Goal: Task Accomplishment & Management: Complete application form

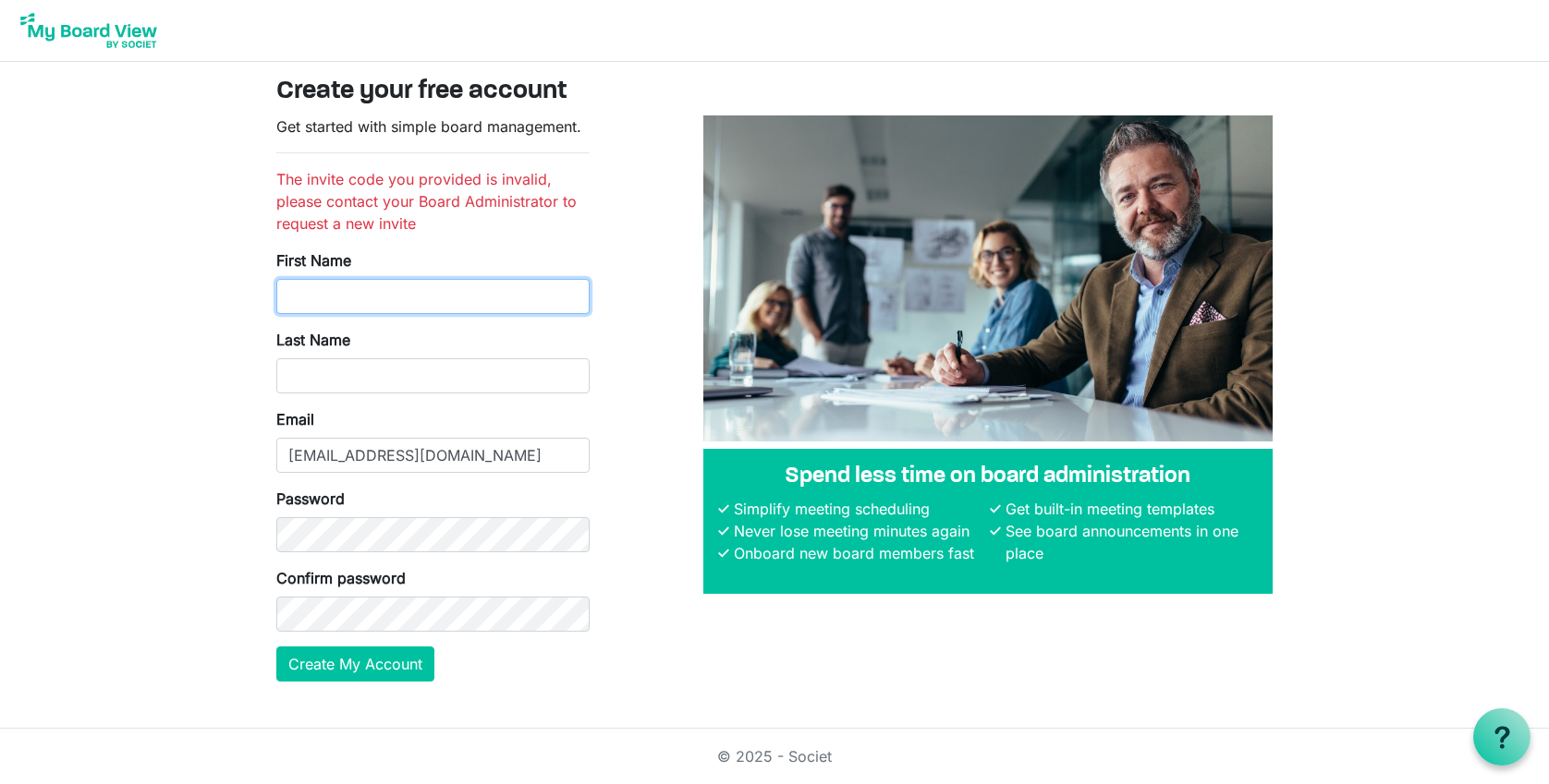
click at [434, 292] on input "First Name" at bounding box center [433, 297] width 313 height 36
type input "Amine"
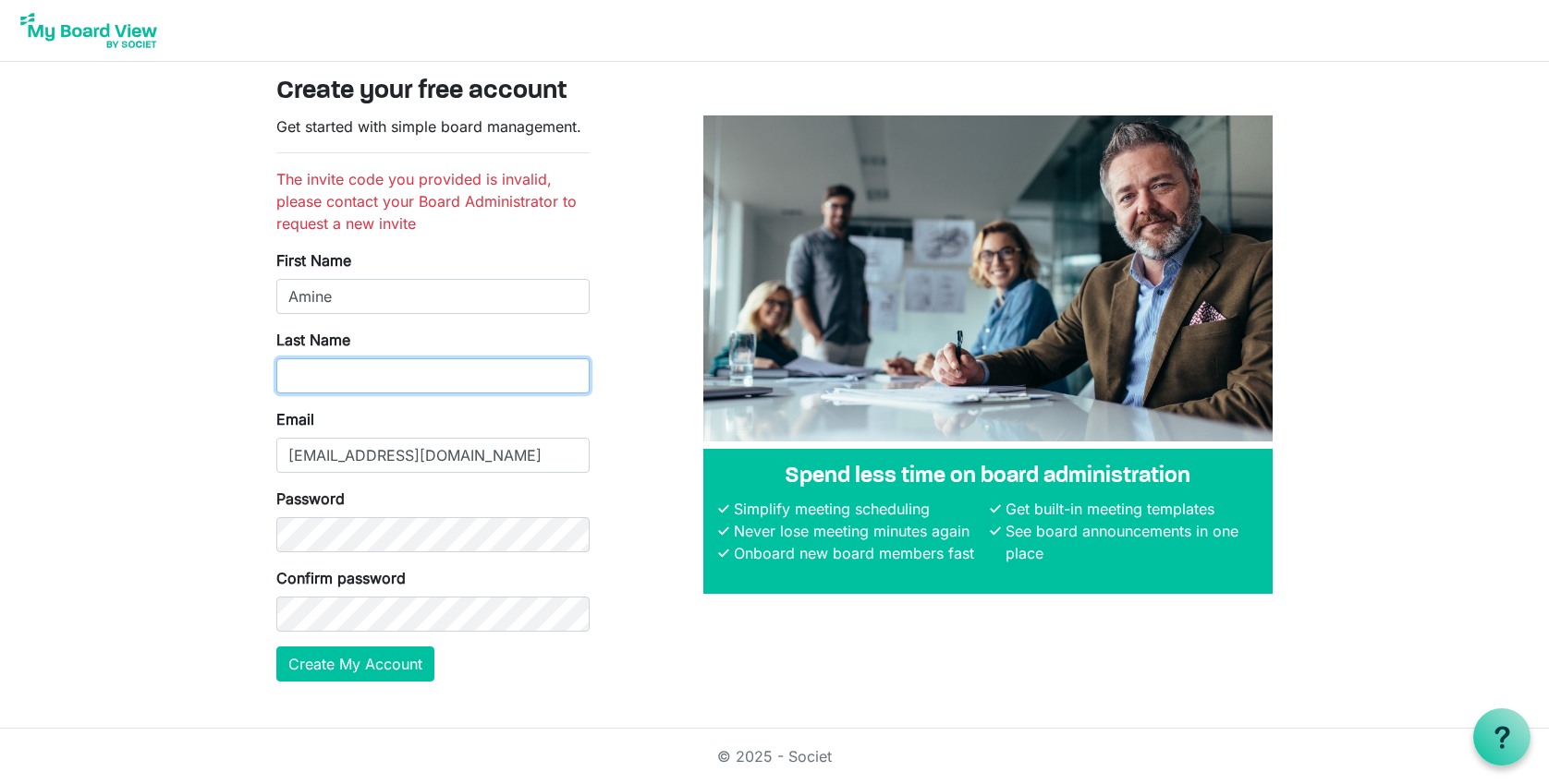
type input "Kouider"
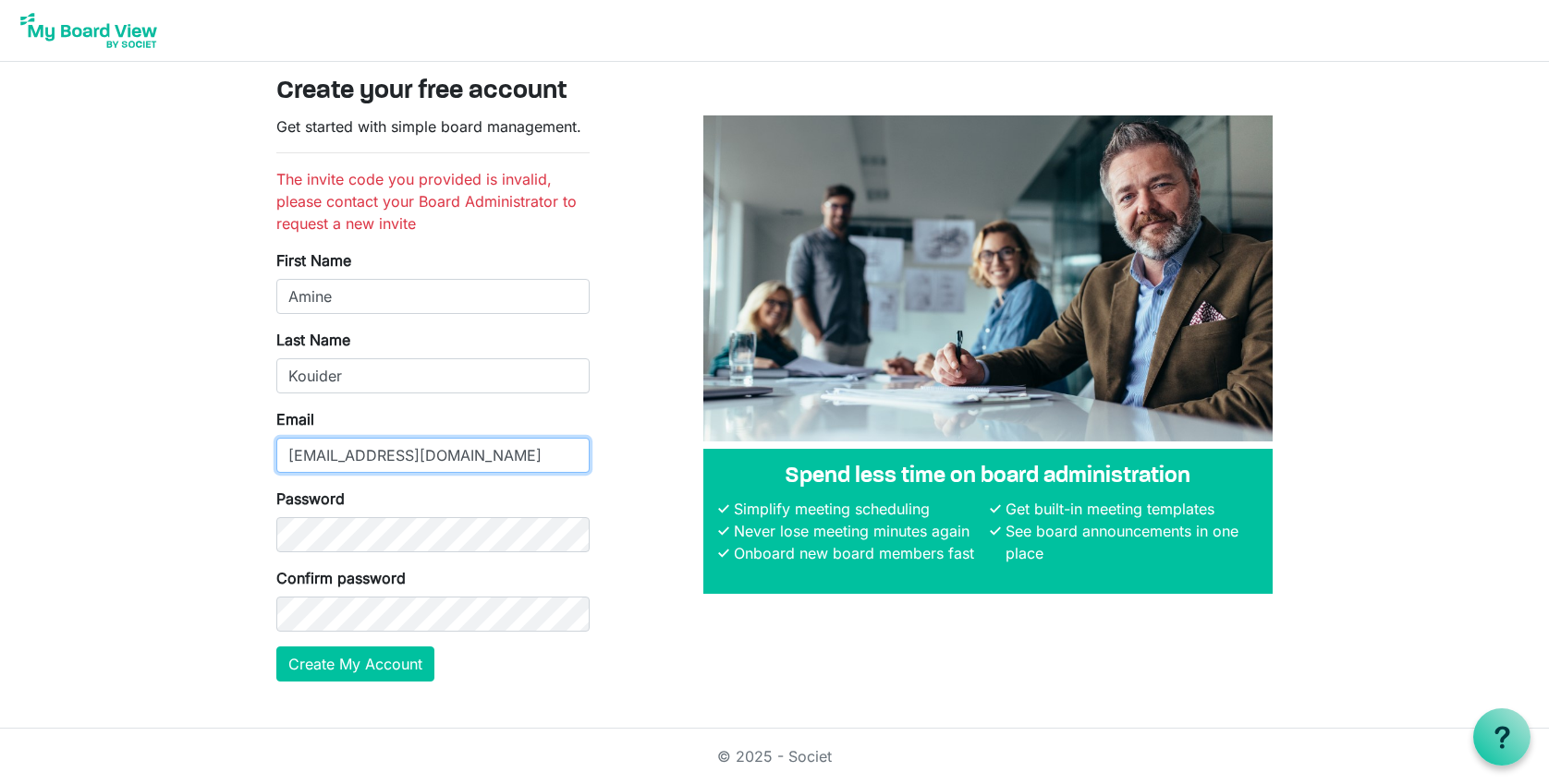
click at [498, 452] on input "rajastanley@maharishi.net" at bounding box center [433, 455] width 313 height 36
type input "[EMAIL_ADDRESS][DOMAIN_NAME]"
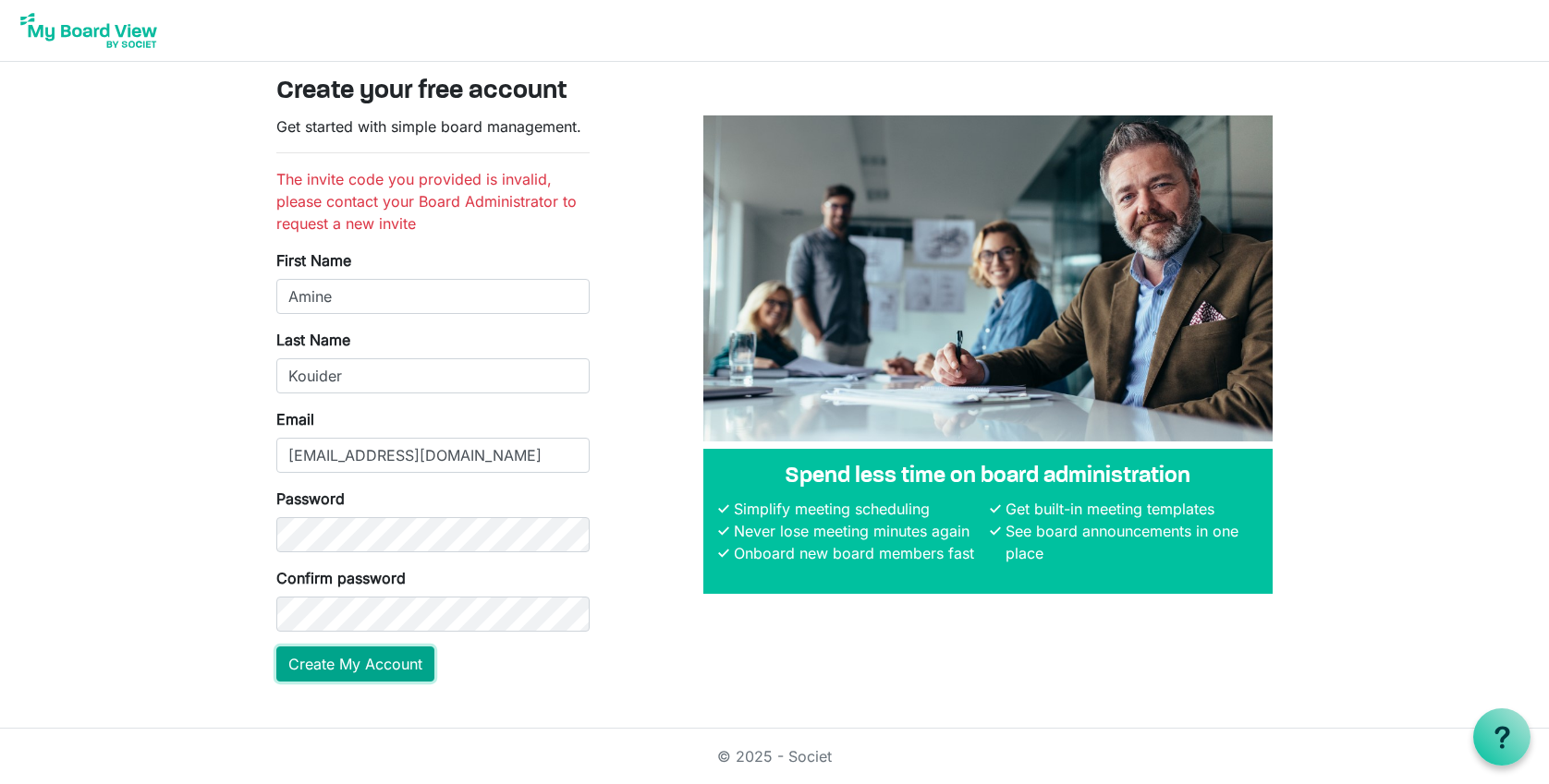
click at [396, 657] on button "Create My Account" at bounding box center [356, 665] width 158 height 36
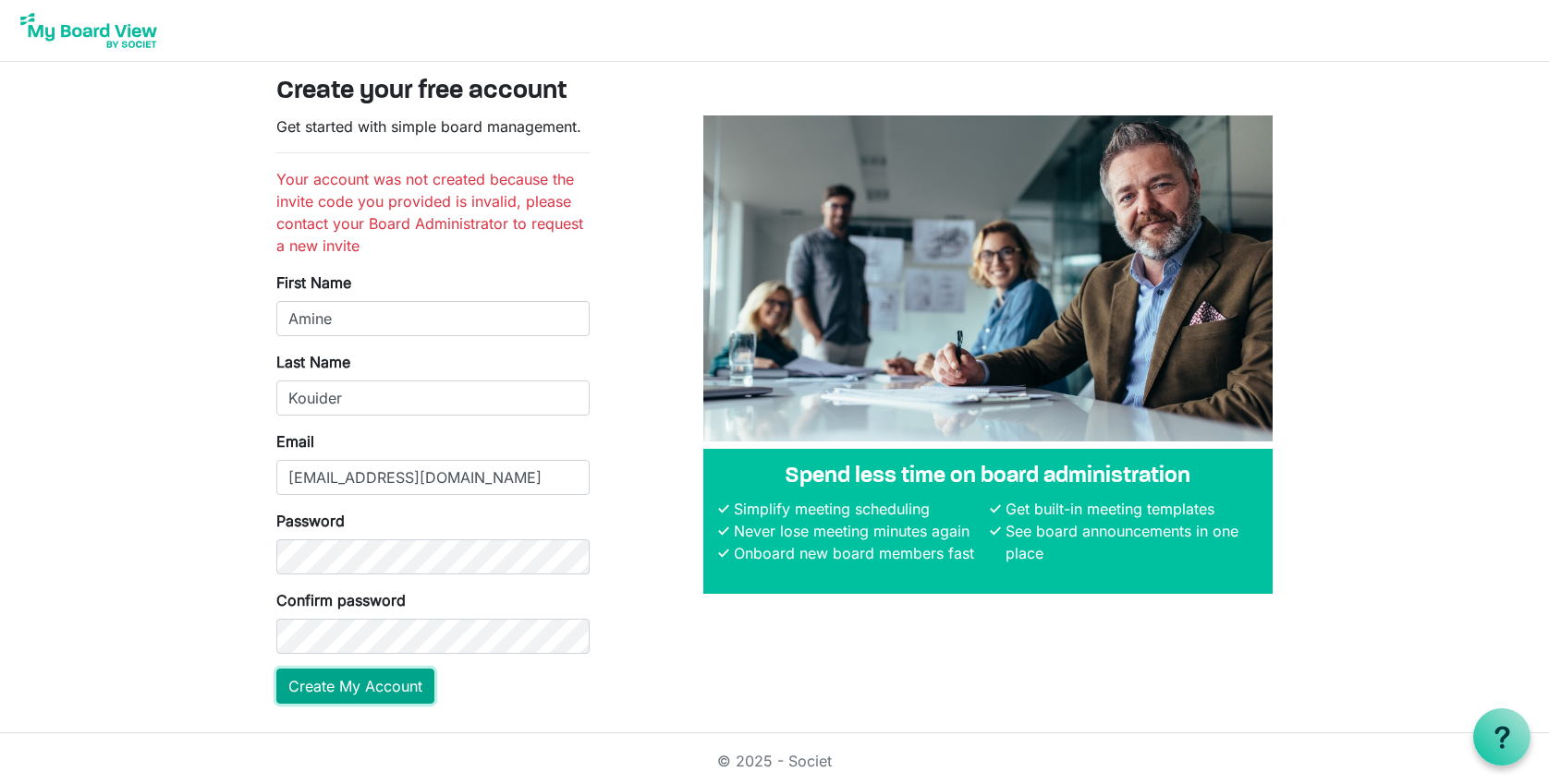
click at [373, 685] on button "Create My Account" at bounding box center [356, 686] width 158 height 36
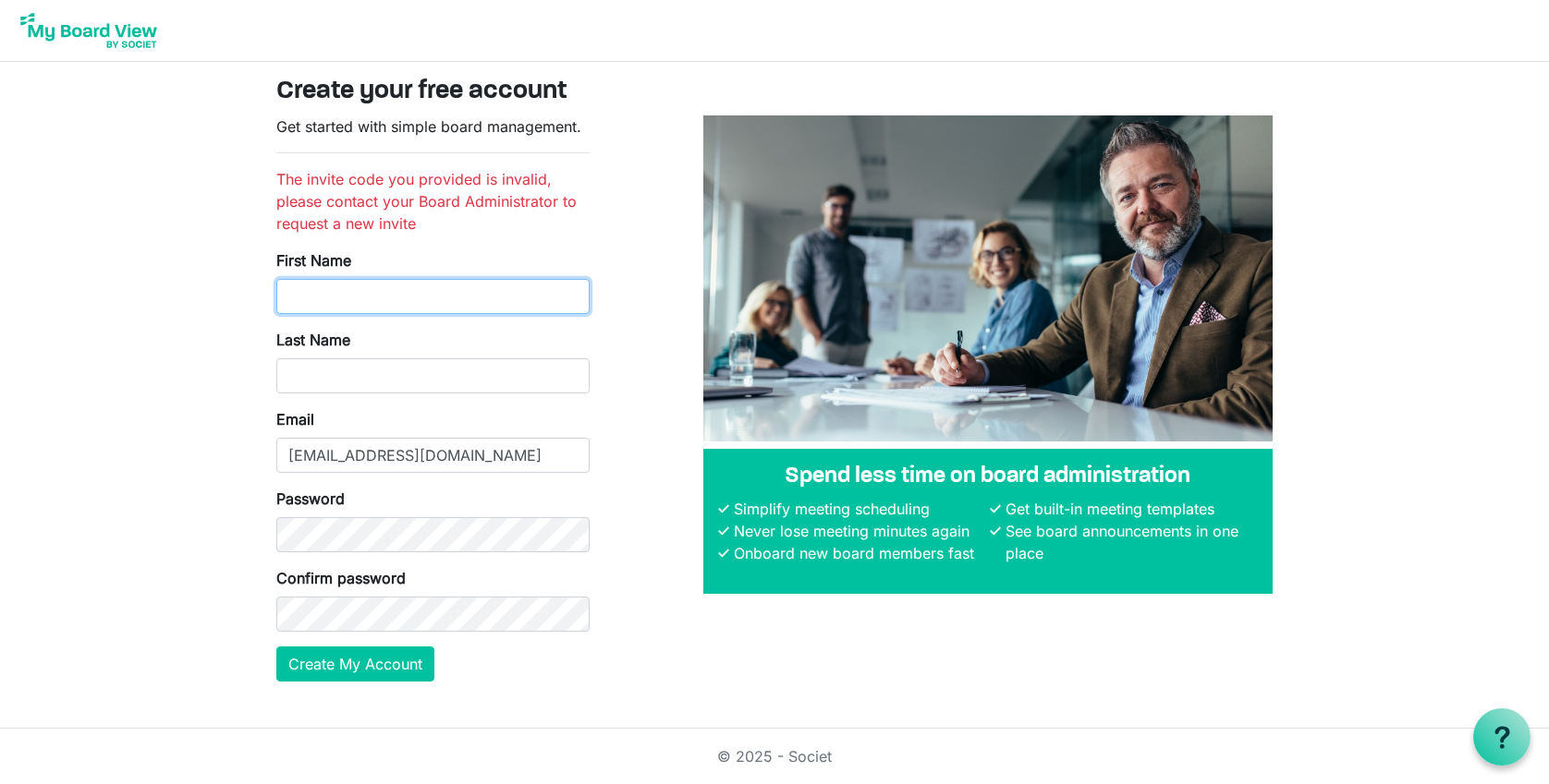
click at [452, 296] on input "First Name" at bounding box center [433, 297] width 313 height 36
type input "Amine"
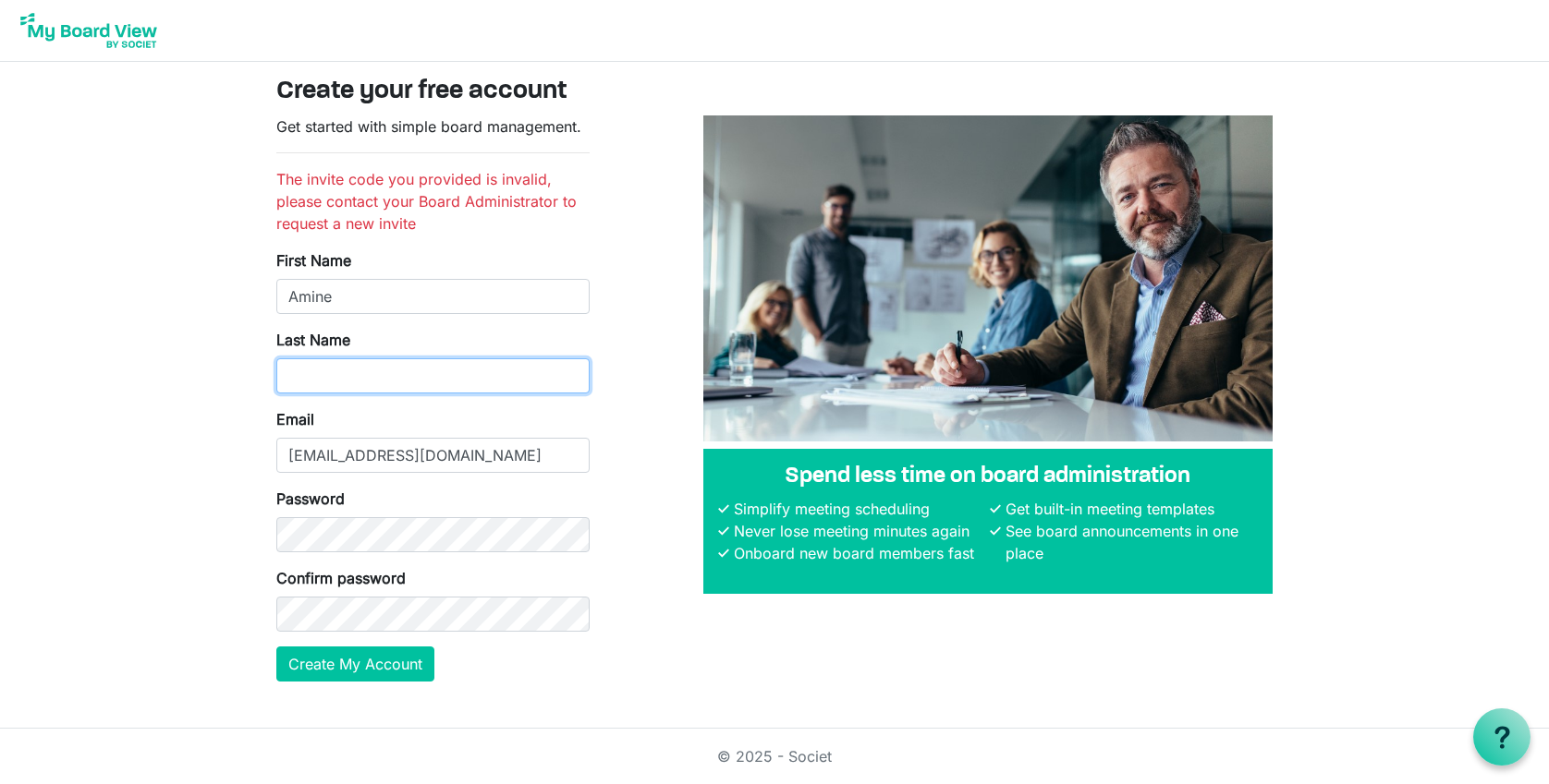
type input "Kouider"
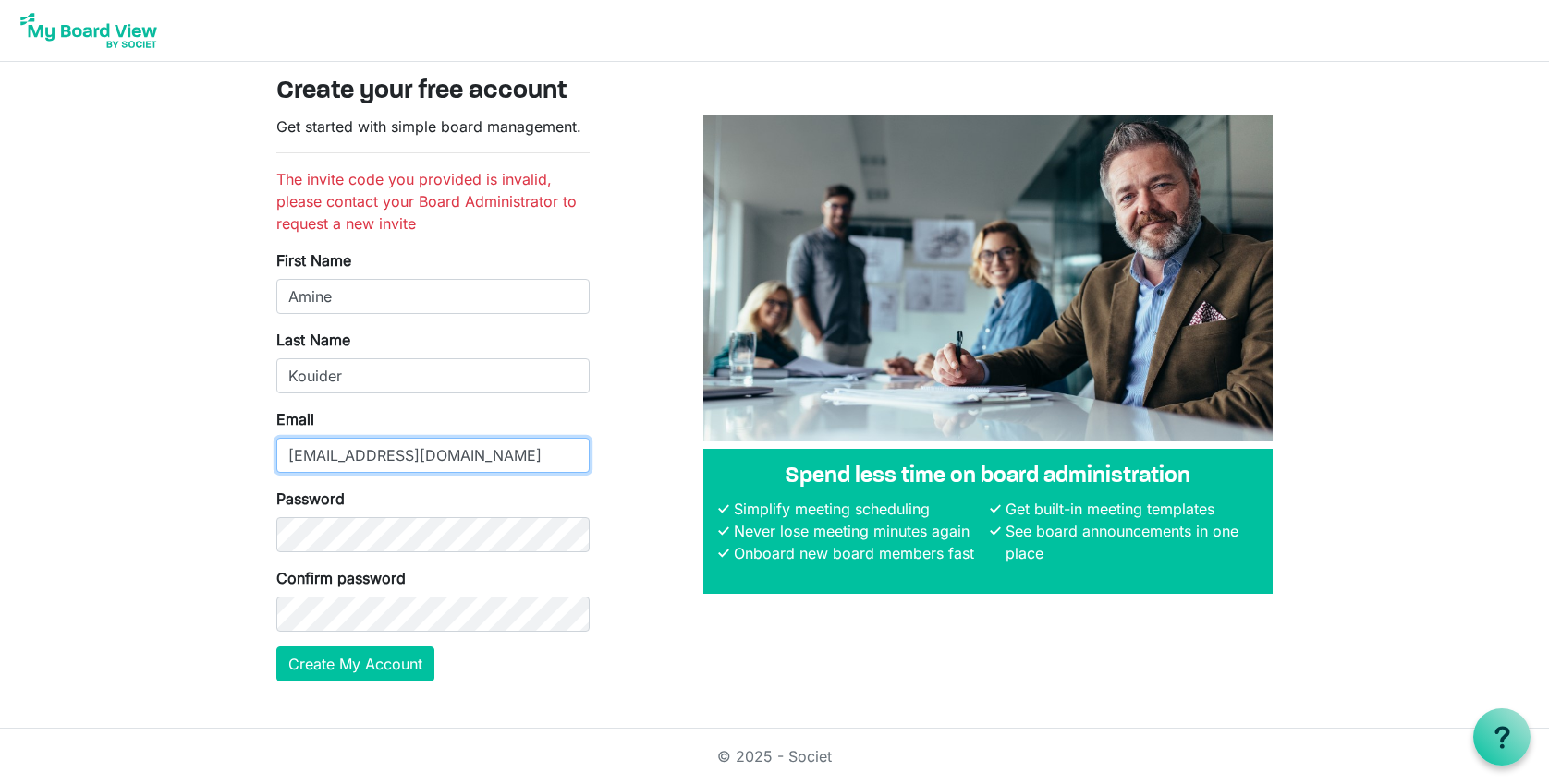
click at [501, 451] on input "rajastanley@maharishi.net" at bounding box center [433, 455] width 313 height 36
type input "akouider@miu.edu"
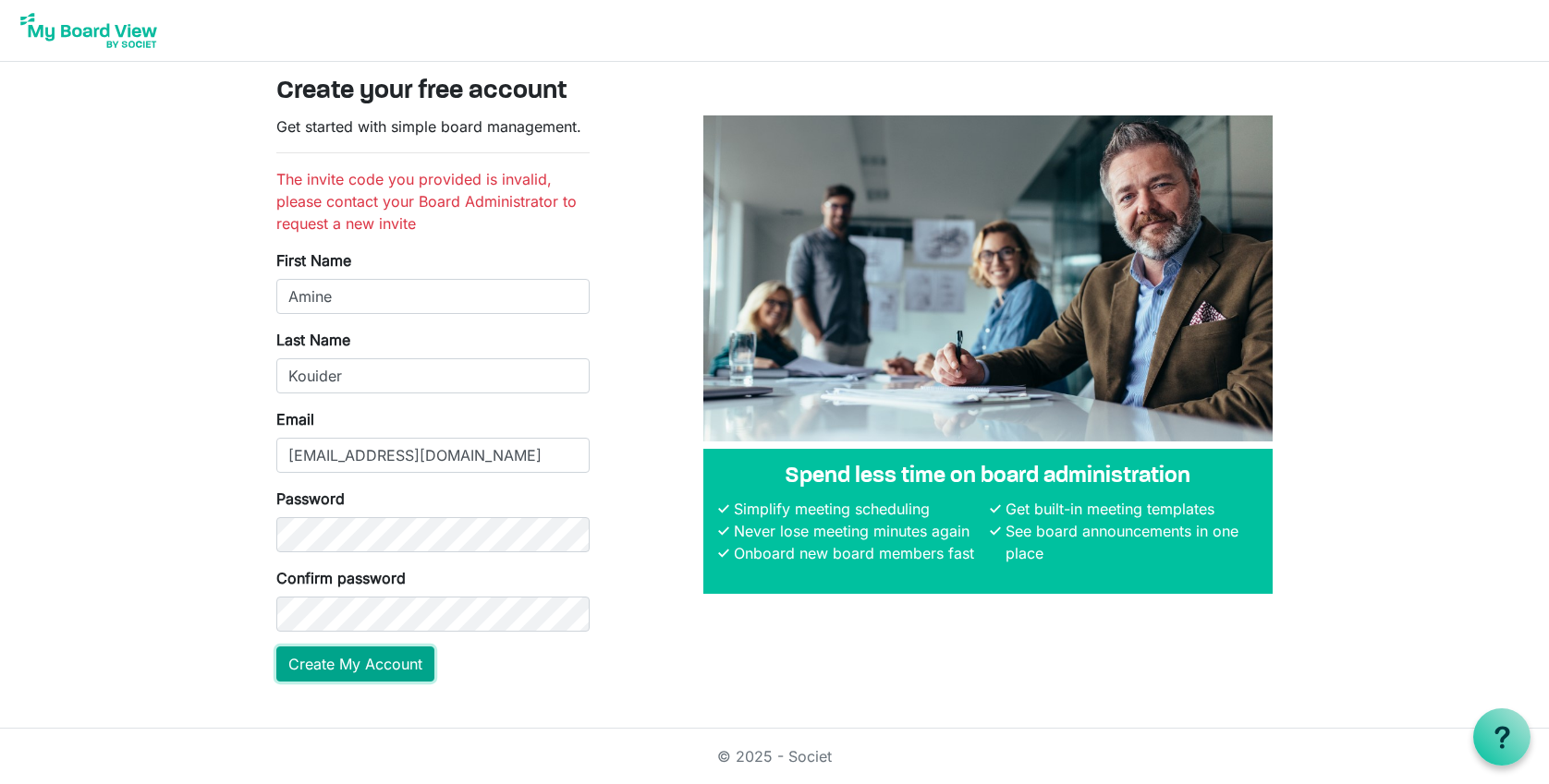
click at [338, 666] on button "Create My Account" at bounding box center [356, 665] width 158 height 36
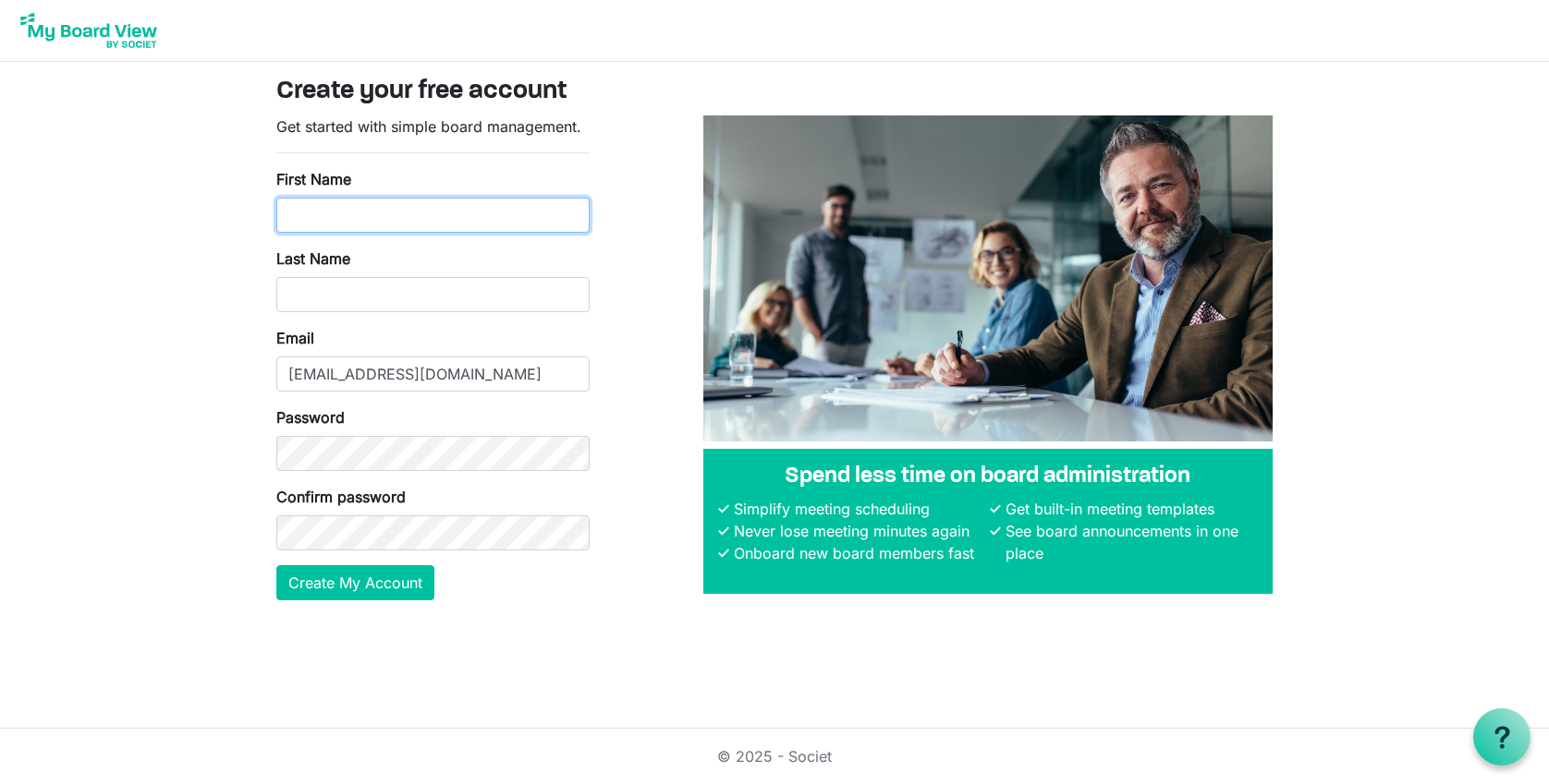
click at [341, 210] on input "First Name" at bounding box center [433, 215] width 313 height 36
type input "Amine"
type input "Kouider"
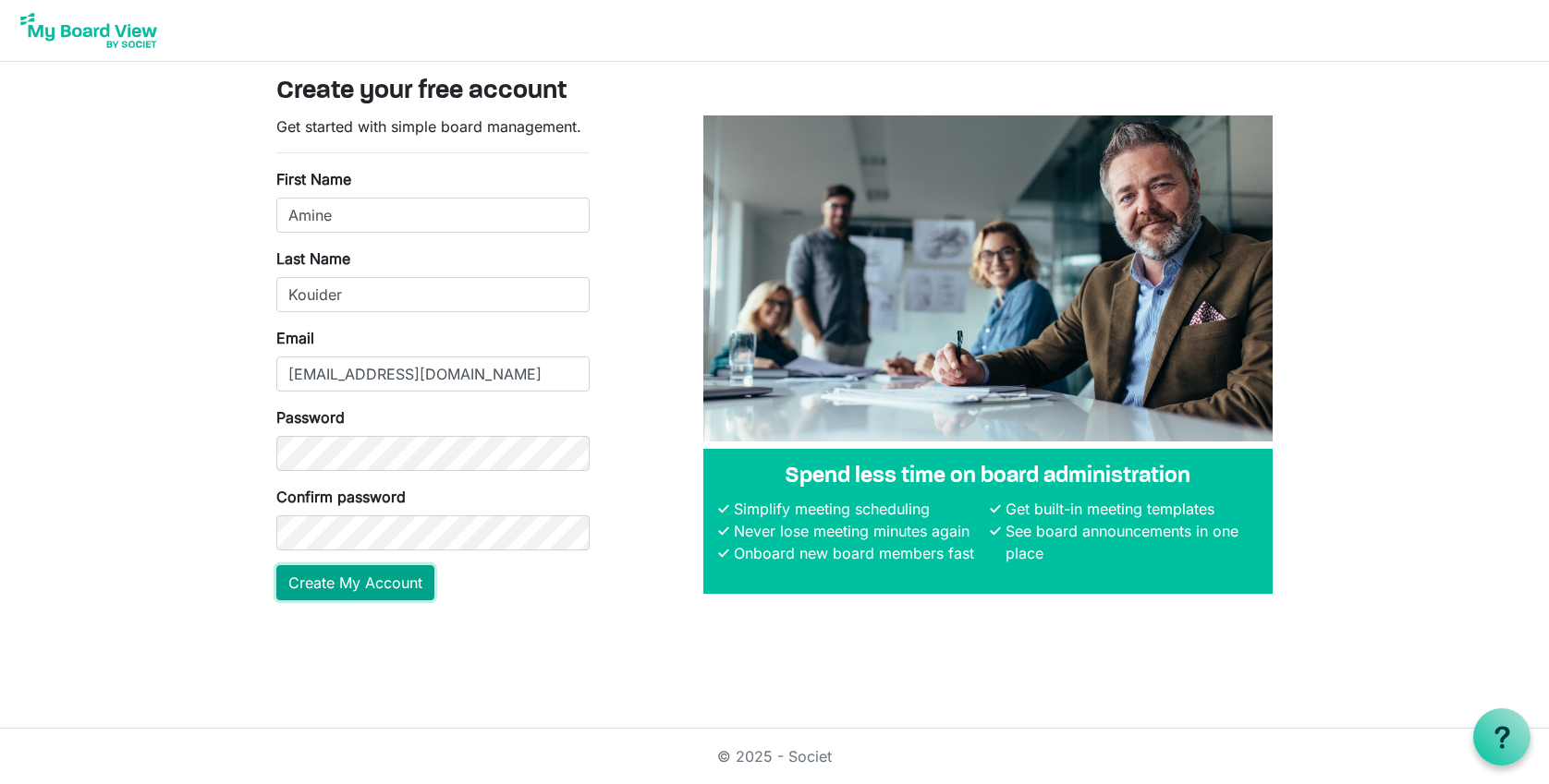
click at [399, 573] on button "Create My Account" at bounding box center [356, 584] width 158 height 36
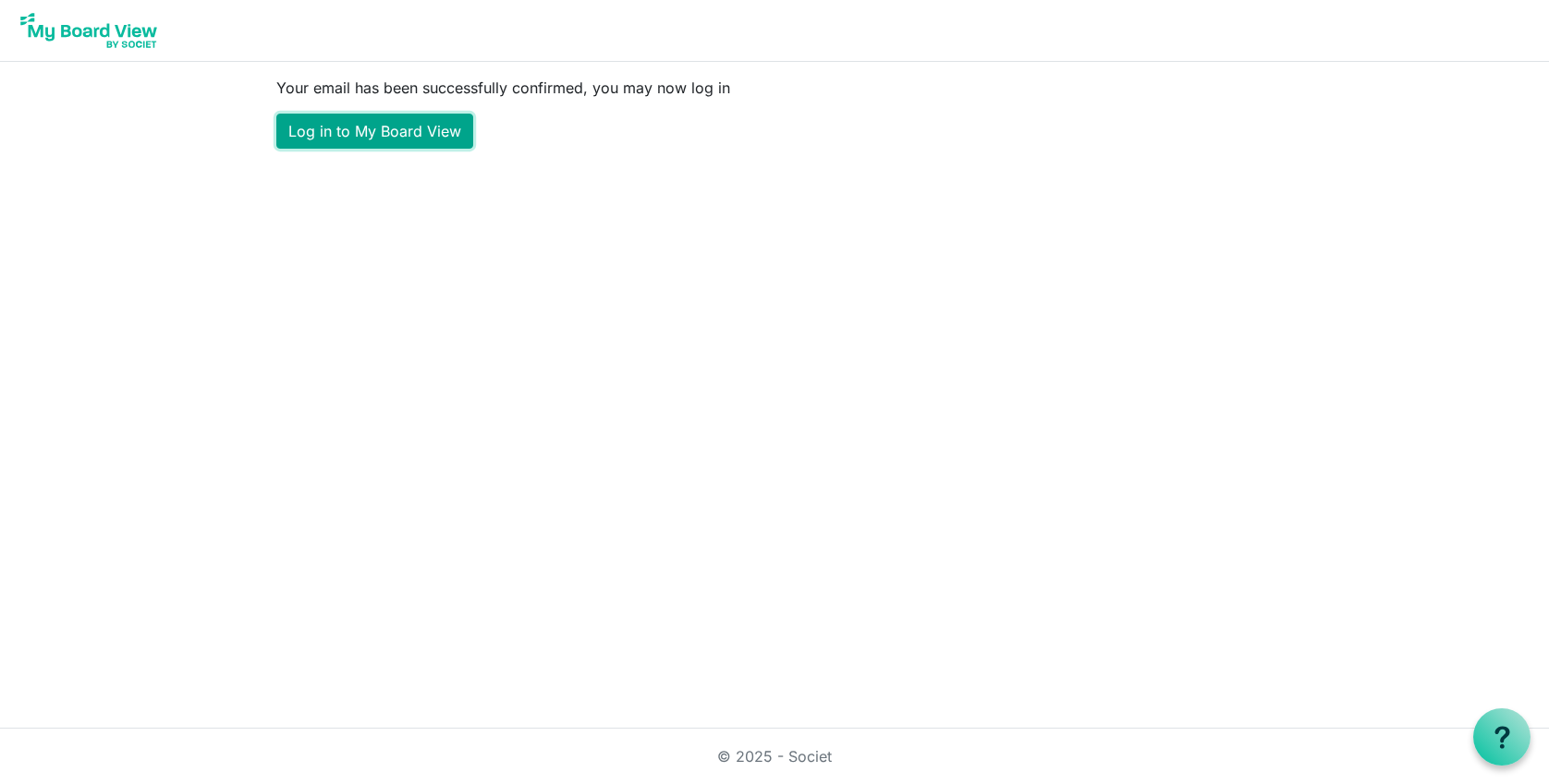
click at [406, 127] on link "Log in to My Board View" at bounding box center [374, 131] width 197 height 36
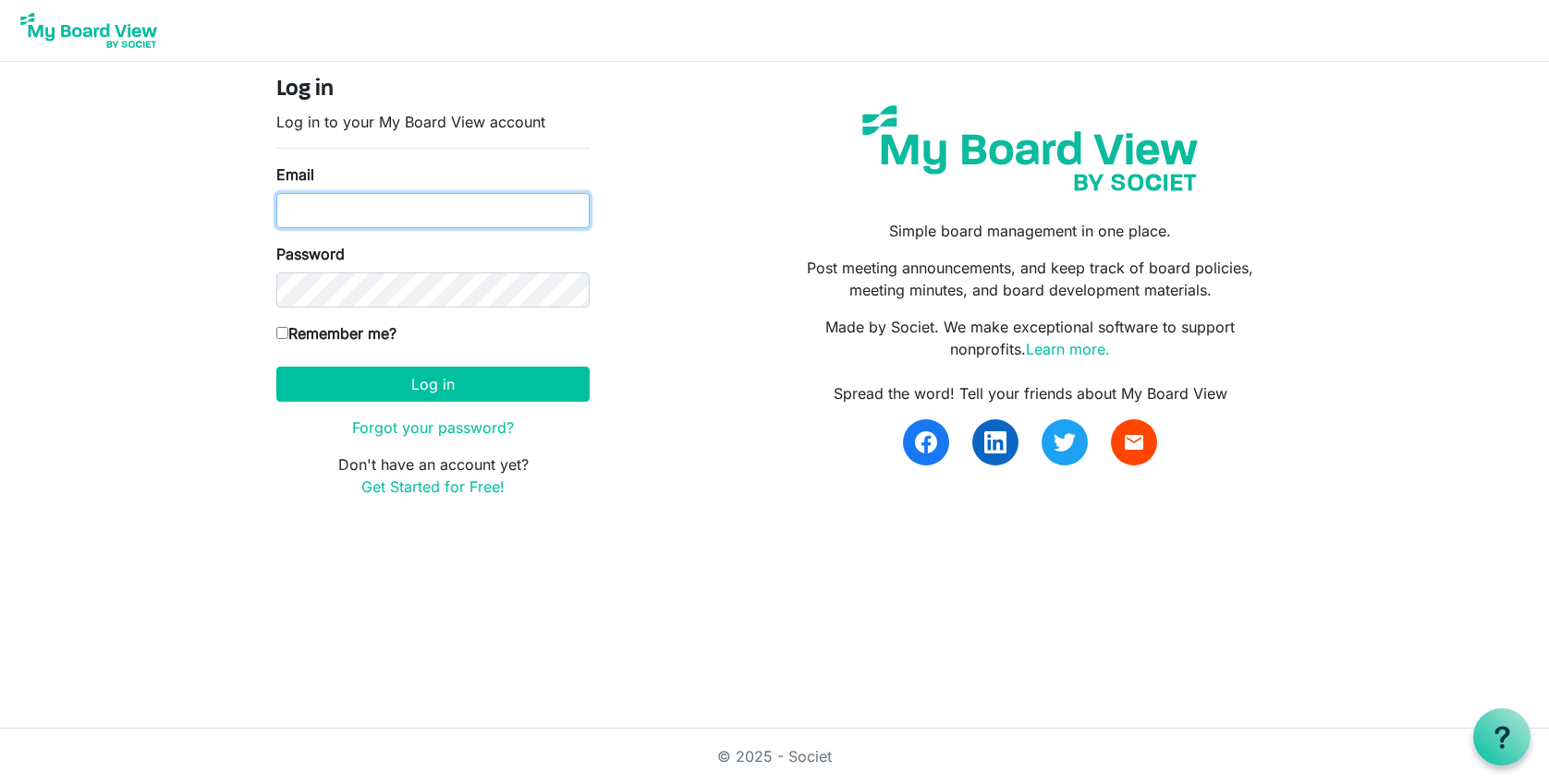
click at [450, 218] on input "Email" at bounding box center [433, 211] width 313 height 36
type input "akouider@miu.edu"
click at [329, 338] on label "Remember me?" at bounding box center [337, 334] width 121 height 22
click at [288, 338] on input "Remember me?" at bounding box center [283, 333] width 12 height 12
checkbox input "true"
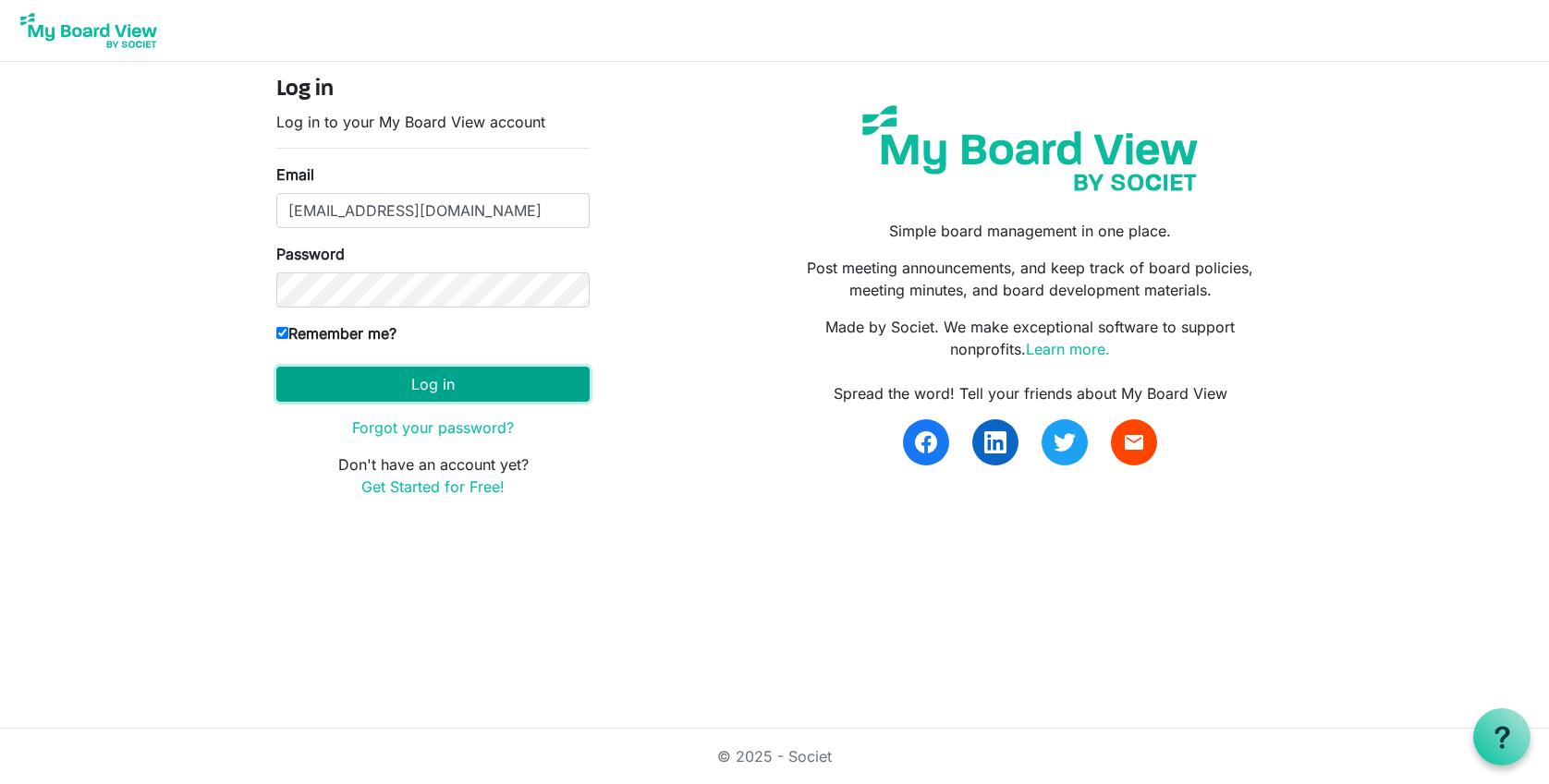
drag, startPoint x: 416, startPoint y: 381, endPoint x: 454, endPoint y: 382, distance: 38.0
click at [416, 381] on button "Log in" at bounding box center [433, 384] width 313 height 36
